Goal: Browse casually: Explore the website without a specific task or goal

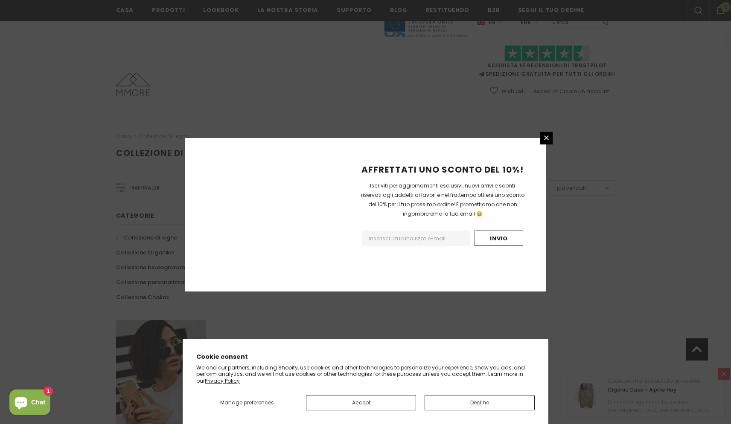
scroll to position [450, 0]
